Goal: Find specific page/section: Find specific page/section

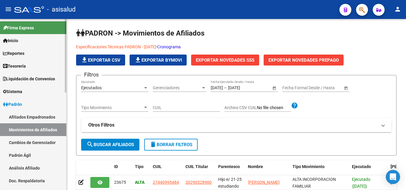
click at [29, 105] on link "Padrón" at bounding box center [33, 104] width 66 height 13
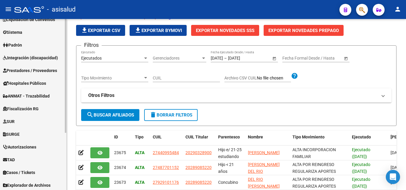
scroll to position [86, 0]
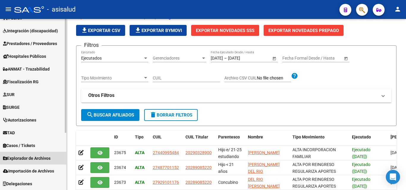
click at [37, 156] on span "Explorador de Archivos" at bounding box center [27, 158] width 48 height 7
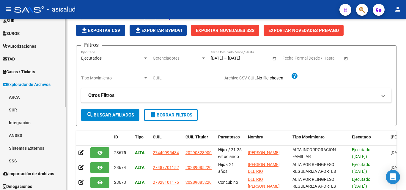
scroll to position [163, 0]
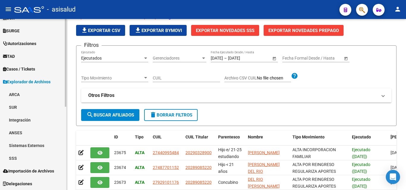
click at [30, 159] on link "SSS" at bounding box center [33, 158] width 66 height 13
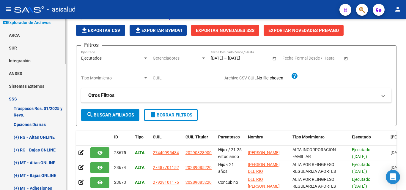
scroll to position [252, 0]
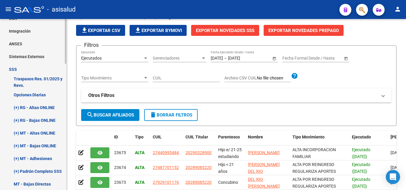
click at [33, 107] on link "(+) RG - Altas ONLINE" at bounding box center [33, 107] width 66 height 13
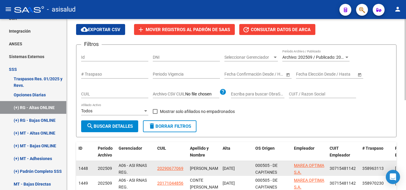
scroll to position [0, 0]
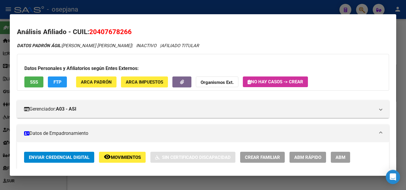
scroll to position [357, 0]
